Goal: Share content: Share content

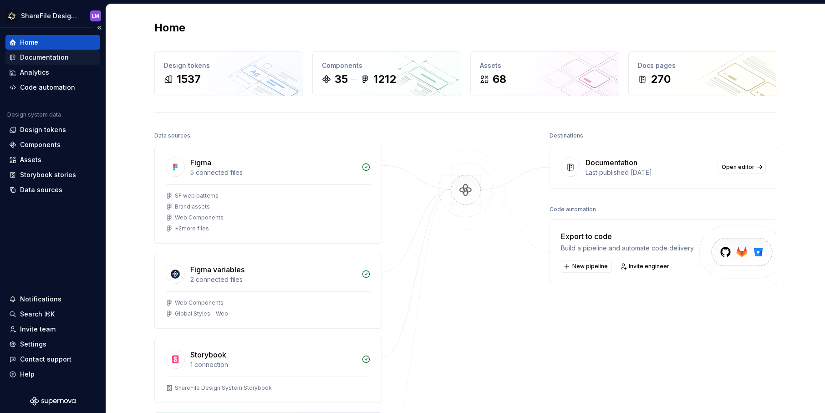
click at [40, 55] on div "Documentation" at bounding box center [44, 57] width 49 height 9
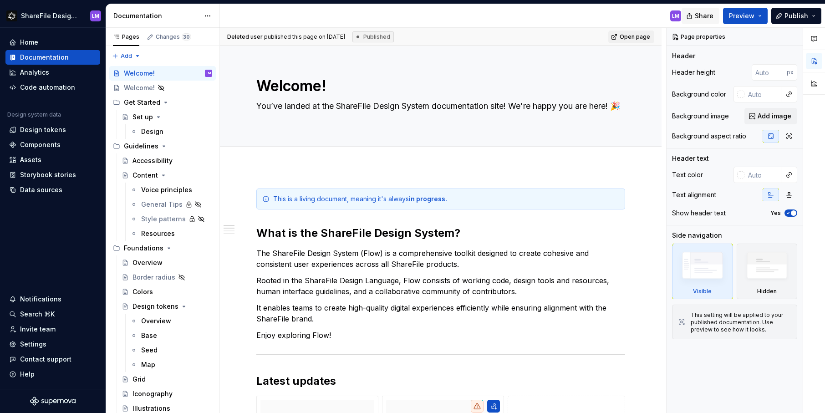
click at [707, 17] on span "Share" at bounding box center [704, 15] width 19 height 9
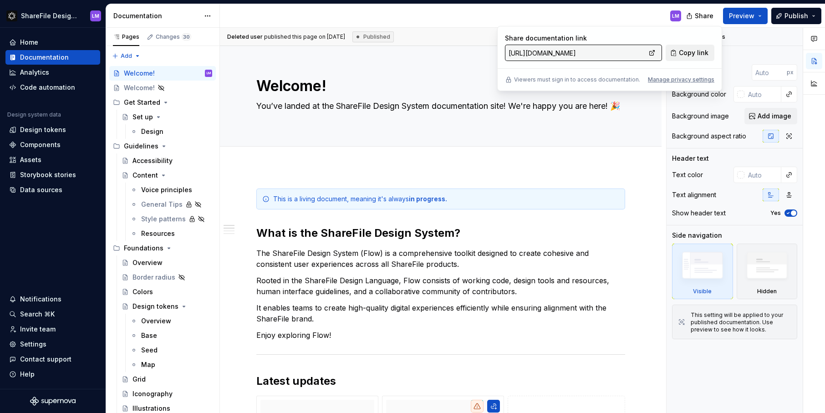
click at [690, 52] on span "Copy link" at bounding box center [694, 52] width 30 height 9
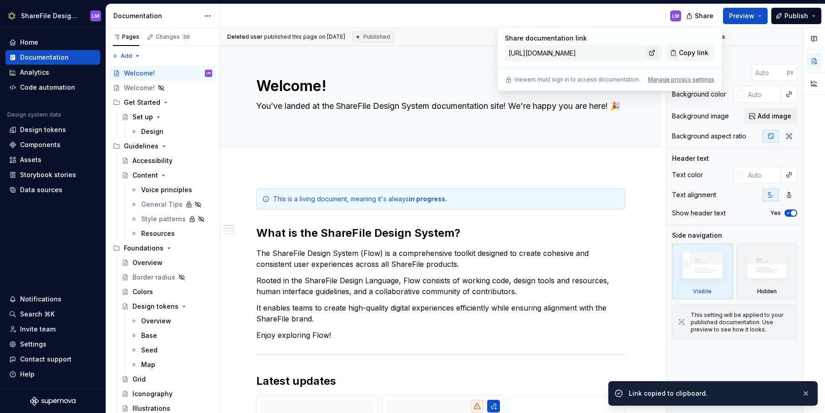
click at [651, 54] on link at bounding box center [652, 52] width 13 height 13
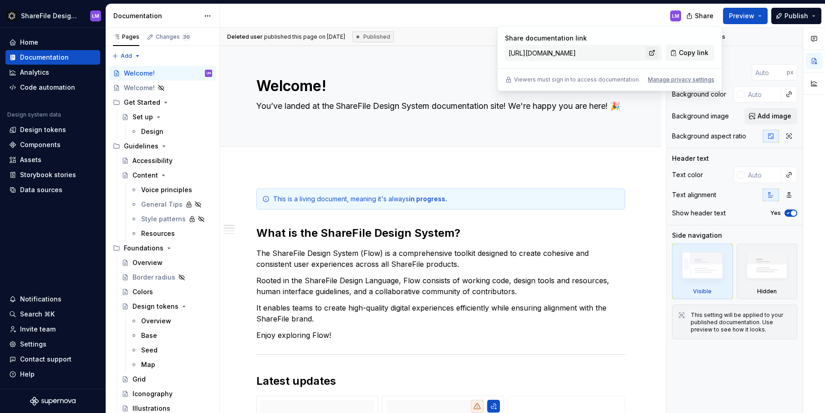
type textarea "*"
